Goal: Transaction & Acquisition: Purchase product/service

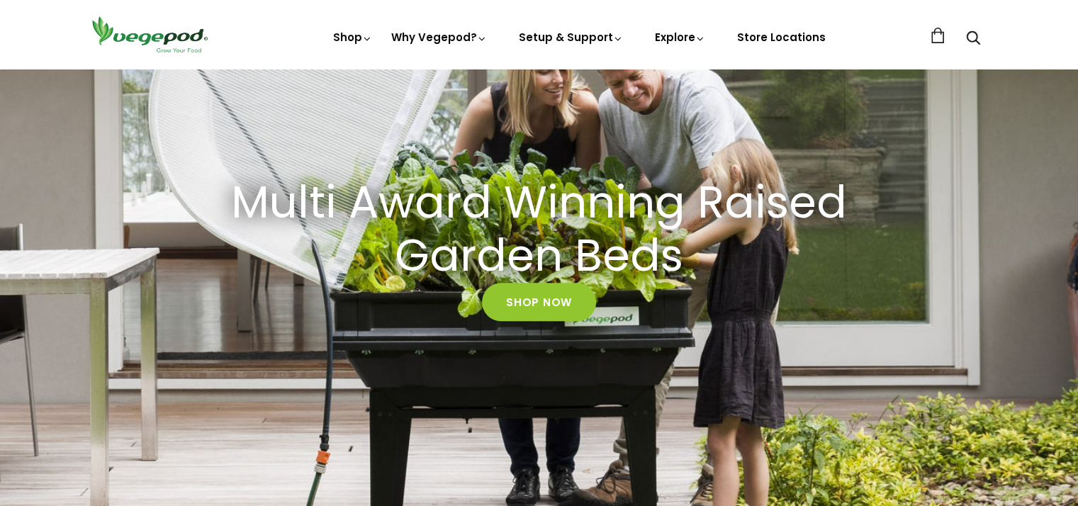
scroll to position [142, 0]
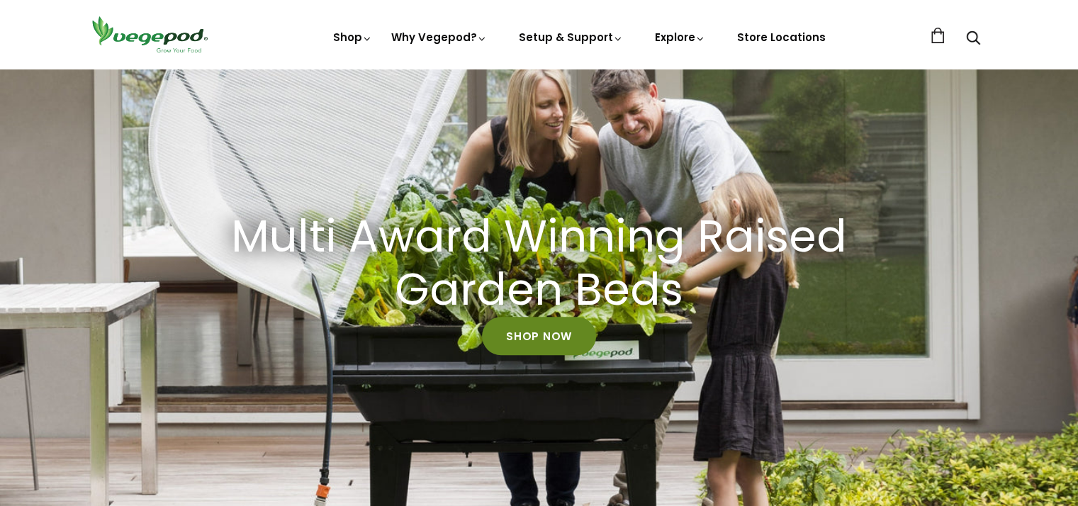
click at [550, 337] on link "Shop Now" at bounding box center [539, 336] width 114 height 38
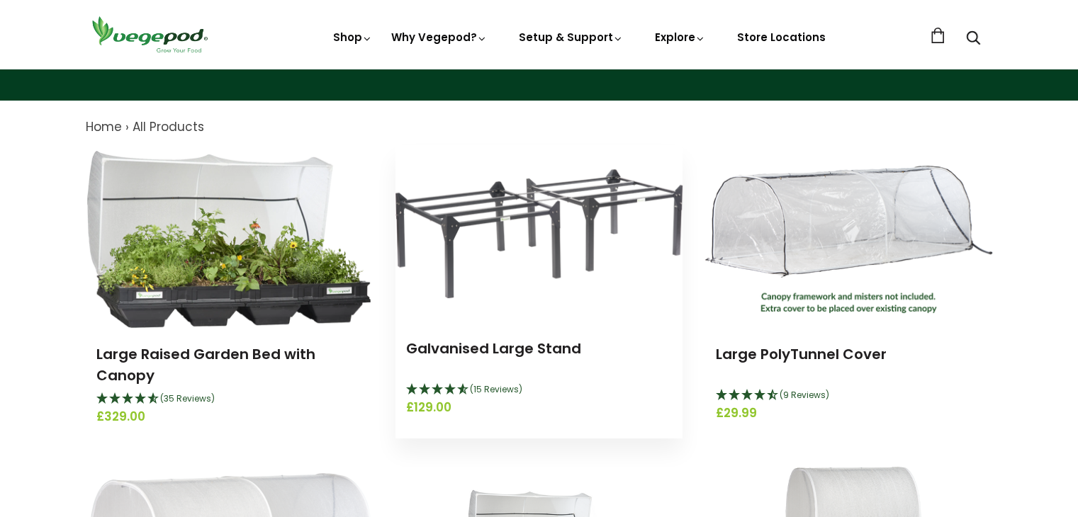
scroll to position [142, 0]
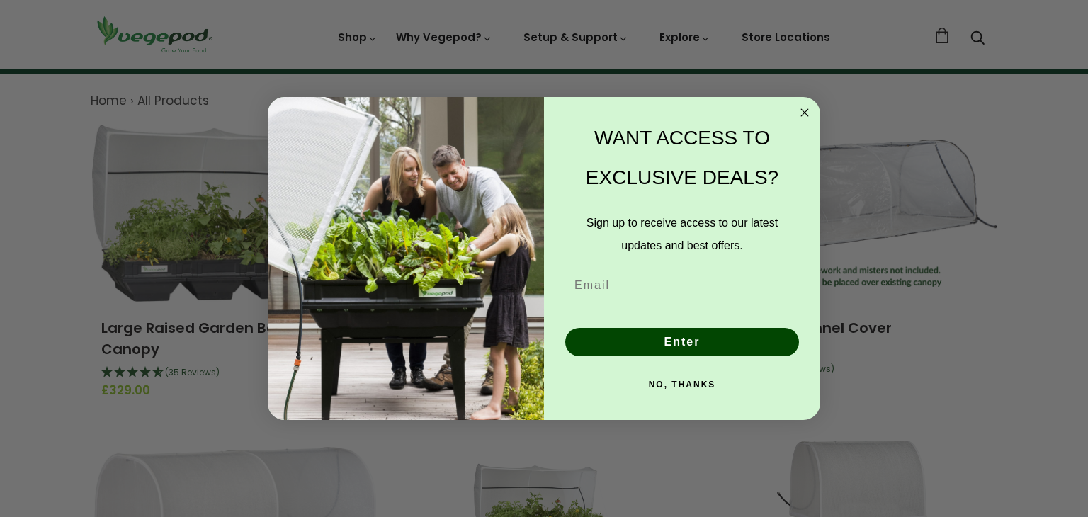
click at [806, 111] on icon "Close dialog" at bounding box center [804, 112] width 7 height 7
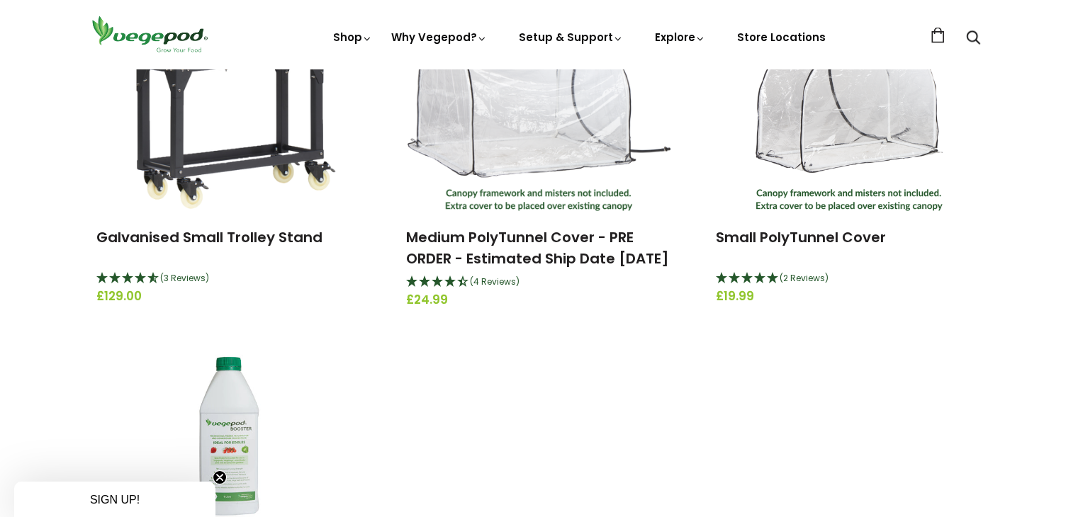
scroll to position [2692, 0]
